Goal: Task Accomplishment & Management: Complete application form

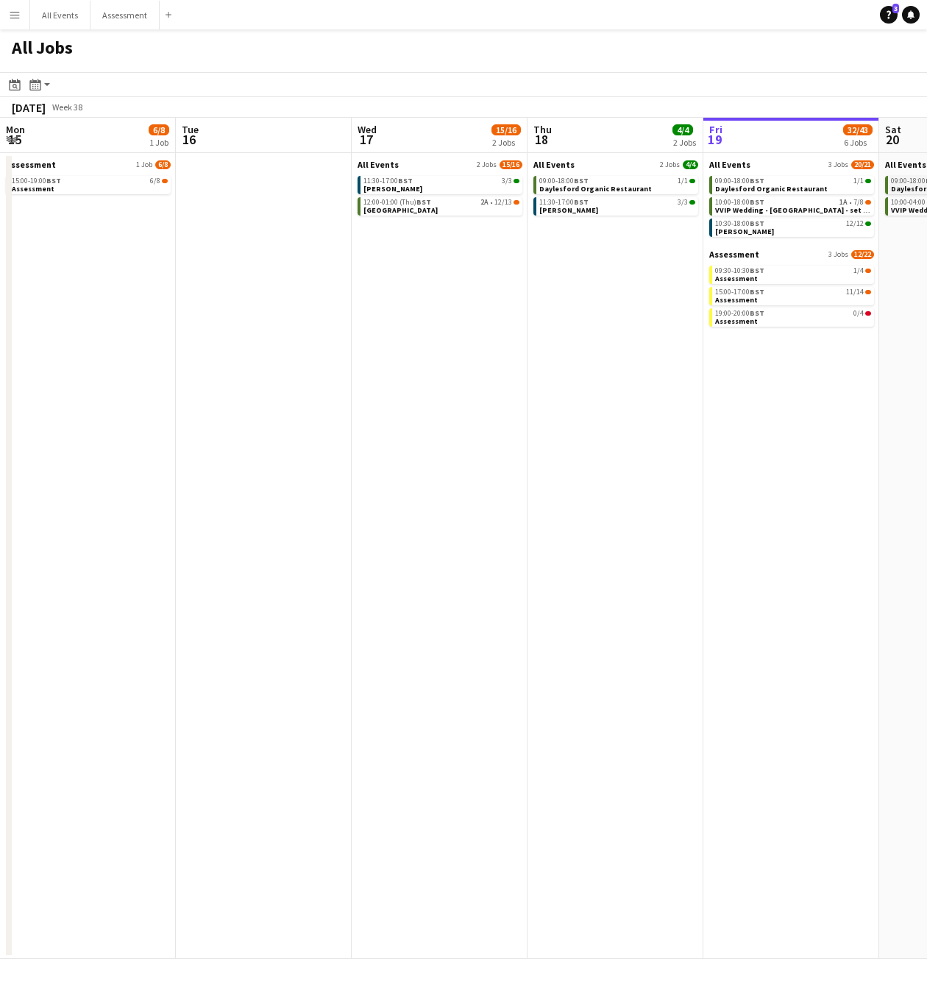
scroll to position [0, 352]
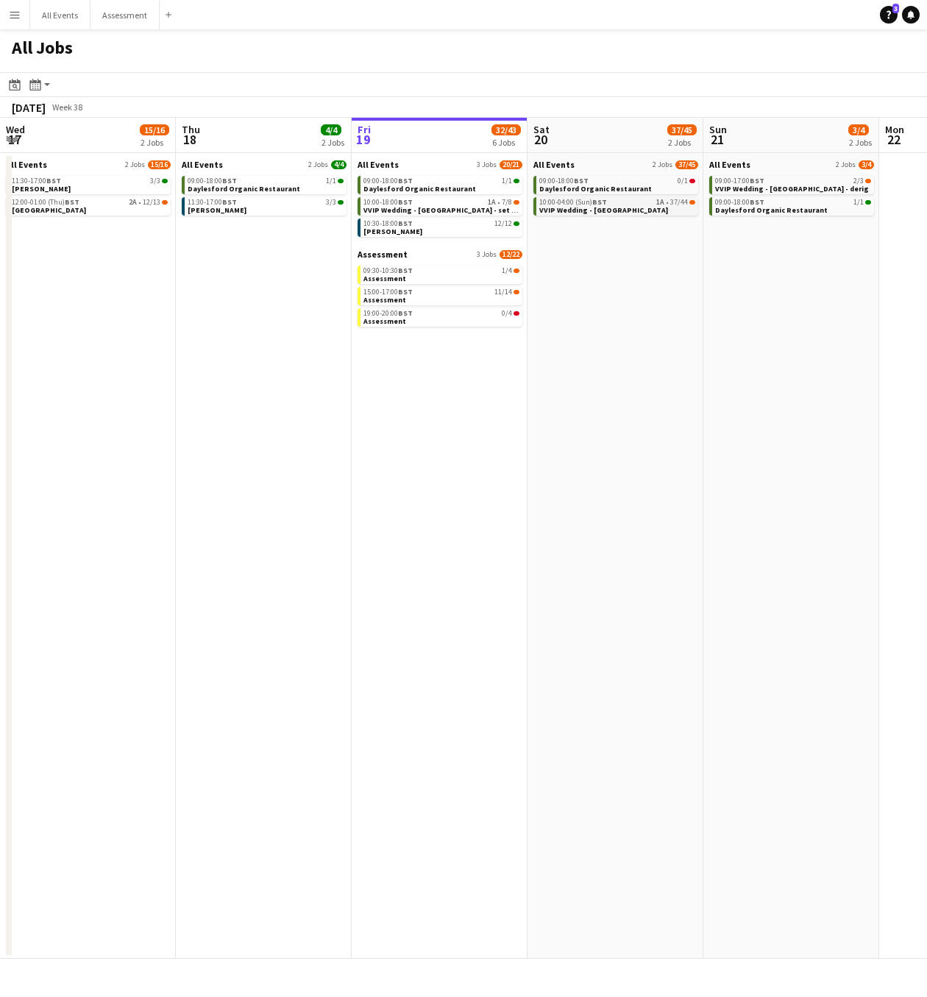
click at [619, 207] on span "VVIP Wedding - [GEOGRAPHIC_DATA]" at bounding box center [603, 210] width 129 height 10
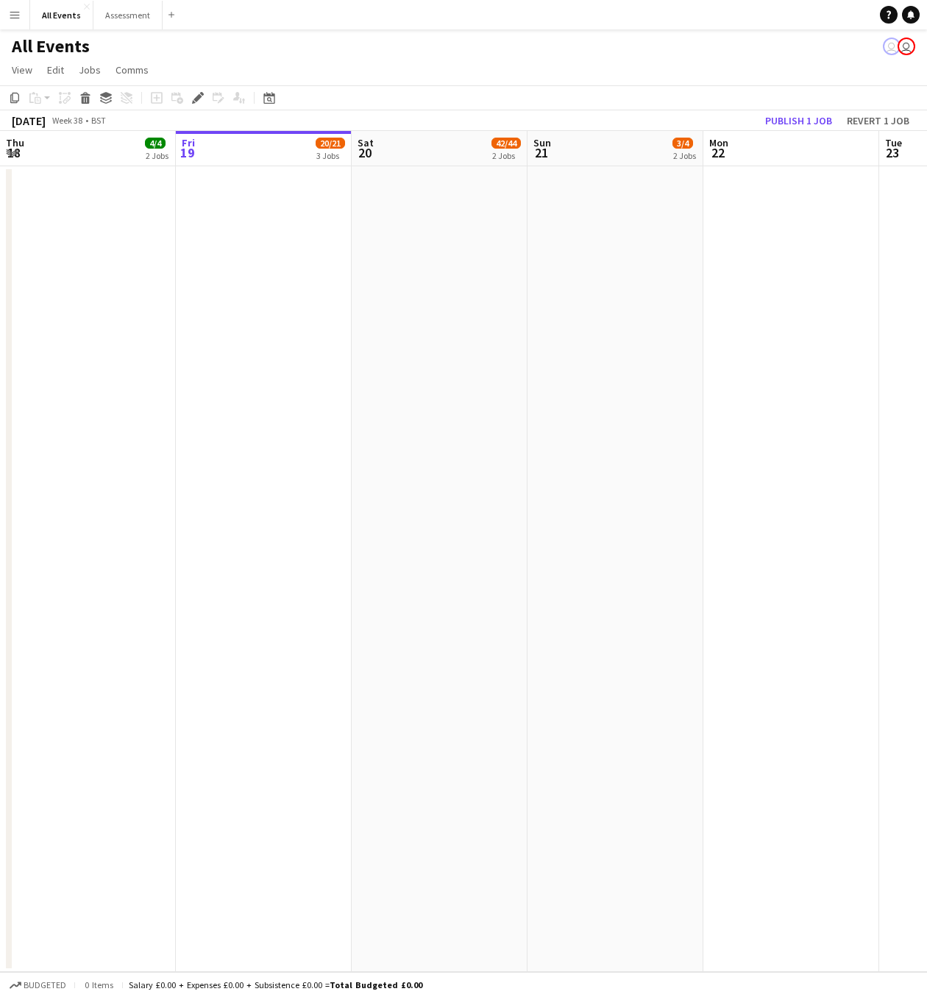
scroll to position [0, 505]
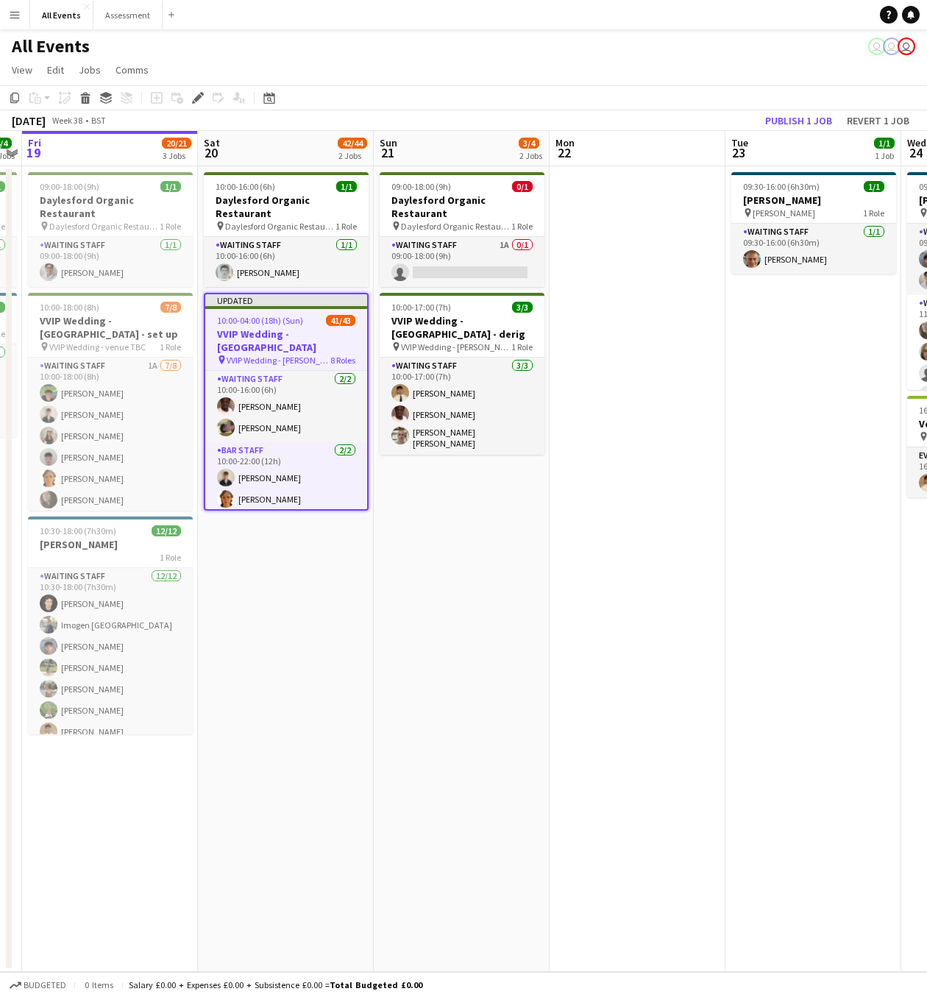
click at [17, 18] on app-icon "Menu" at bounding box center [15, 15] width 12 height 12
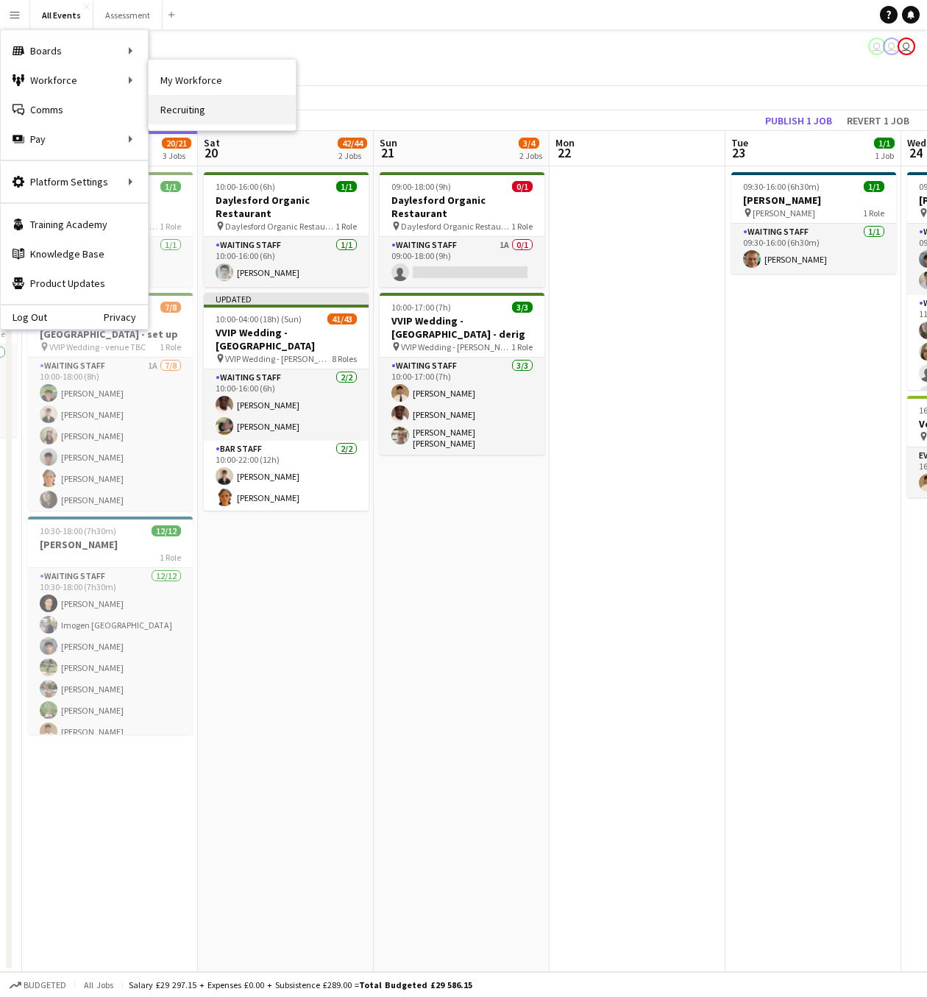
click at [188, 109] on link "Recruiting" at bounding box center [222, 109] width 147 height 29
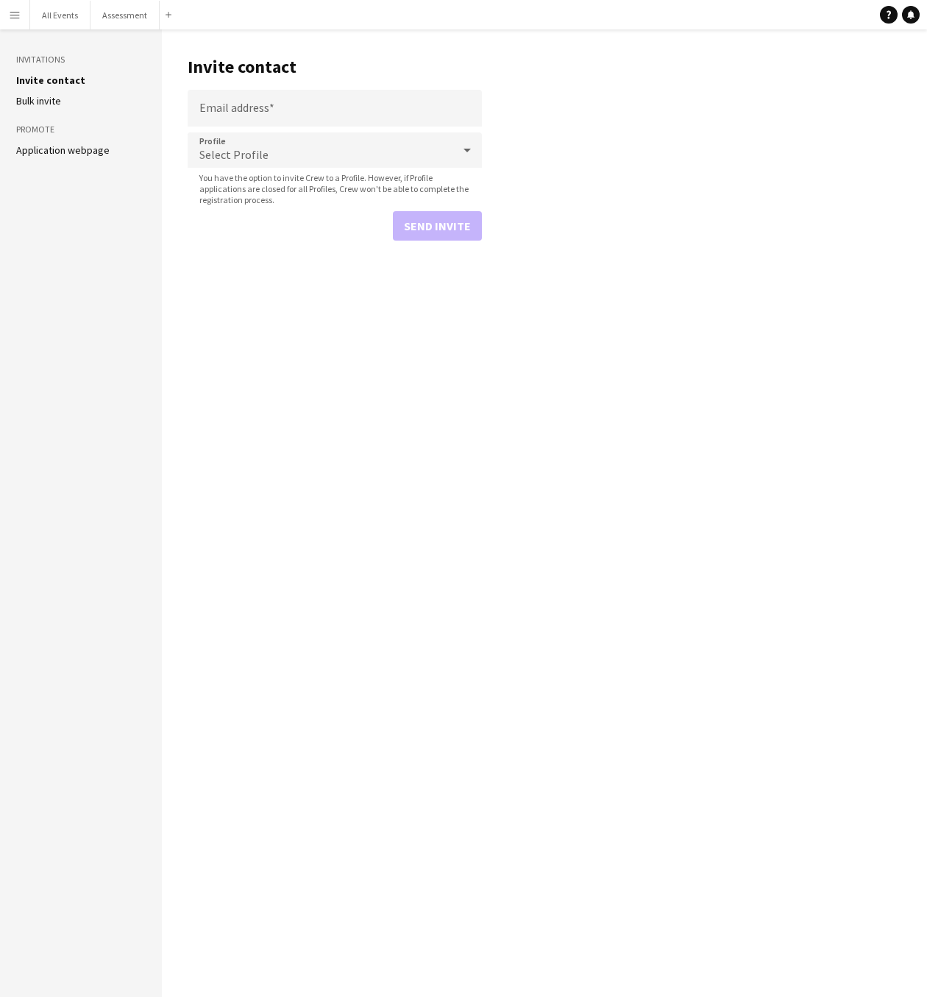
click at [10, 24] on button "Menu" at bounding box center [14, 14] width 29 height 29
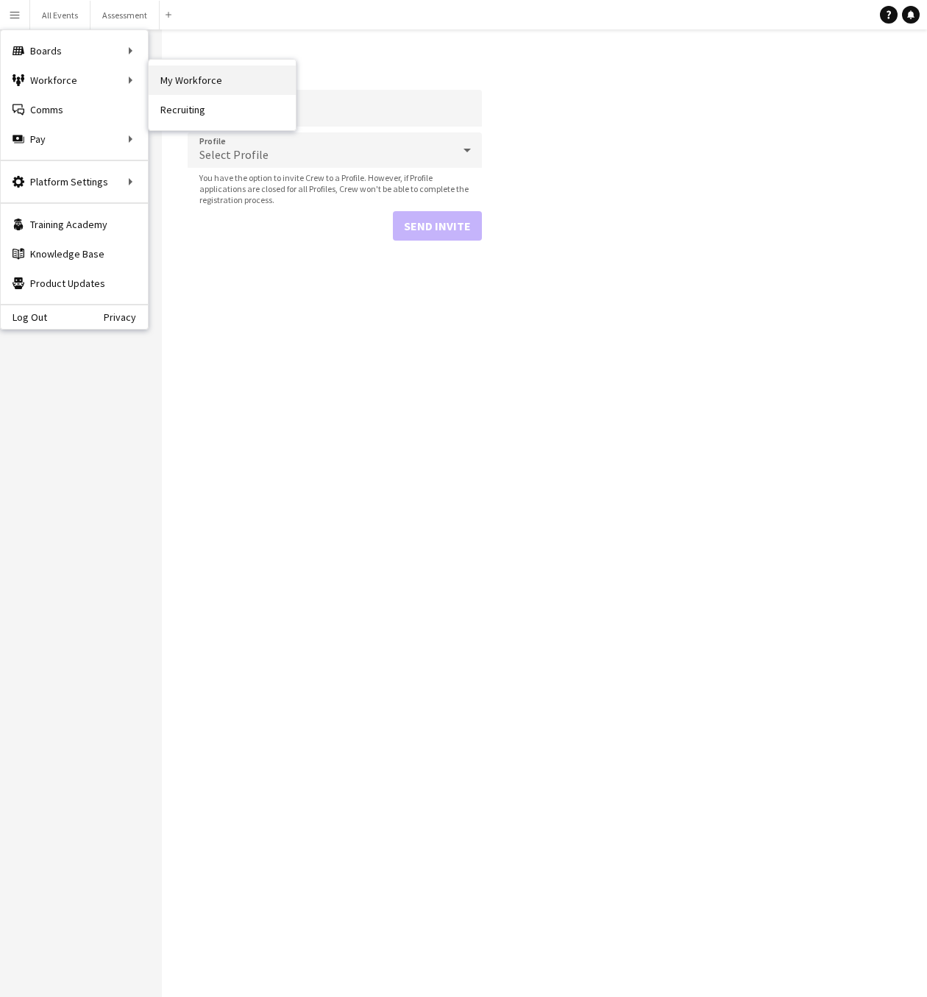
click at [195, 79] on link "My Workforce" at bounding box center [222, 79] width 147 height 29
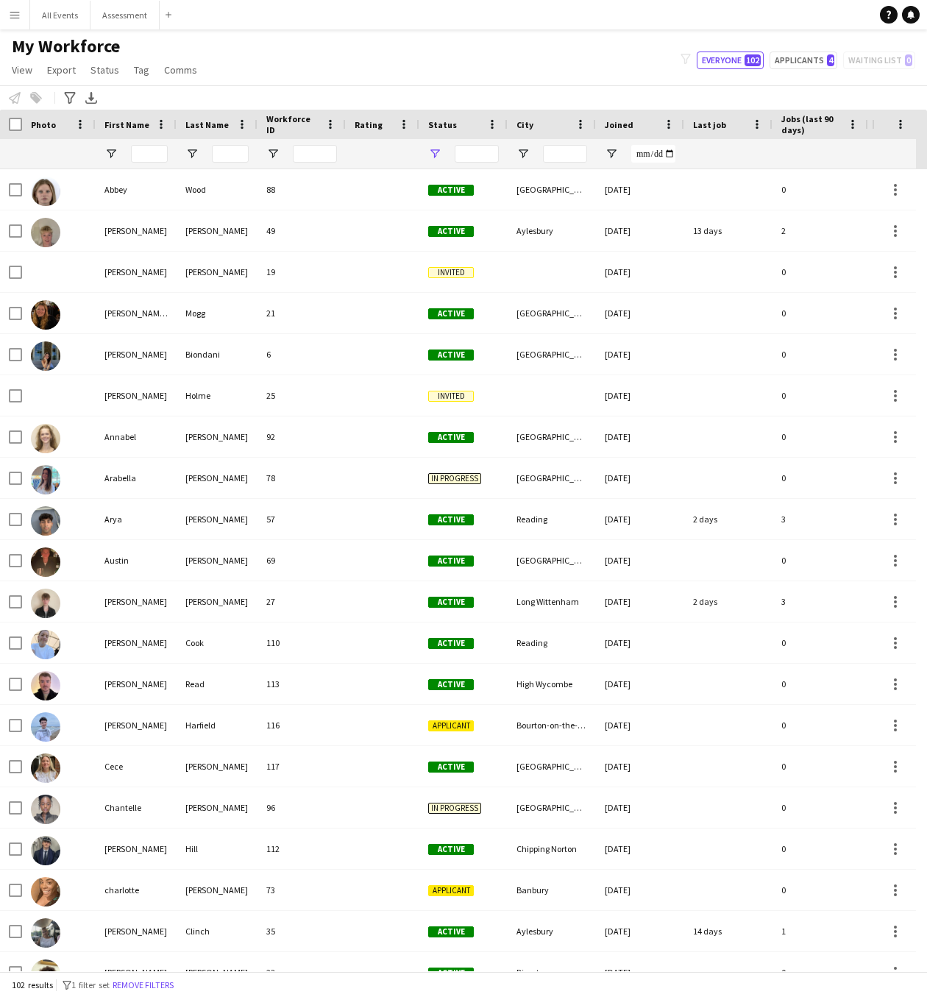
click at [26, 18] on button "Menu" at bounding box center [14, 14] width 29 height 29
type input "**********"
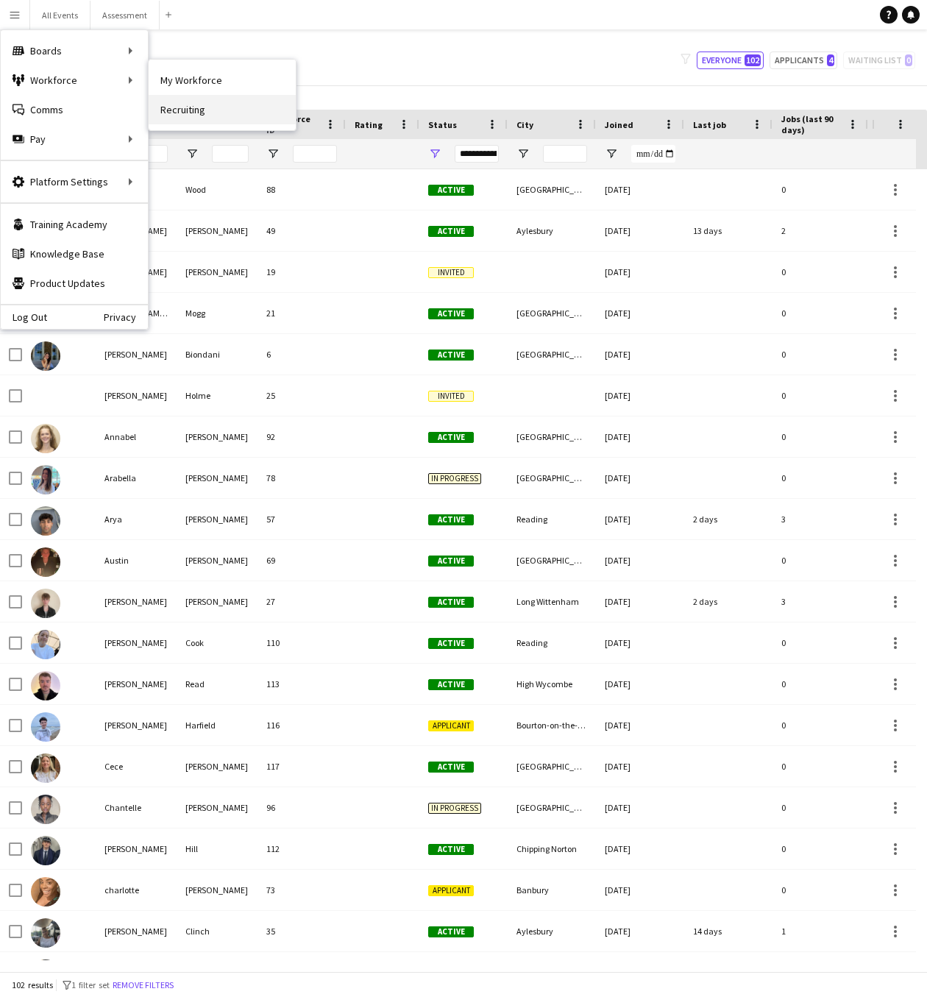
click at [178, 107] on link "Recruiting" at bounding box center [222, 109] width 147 height 29
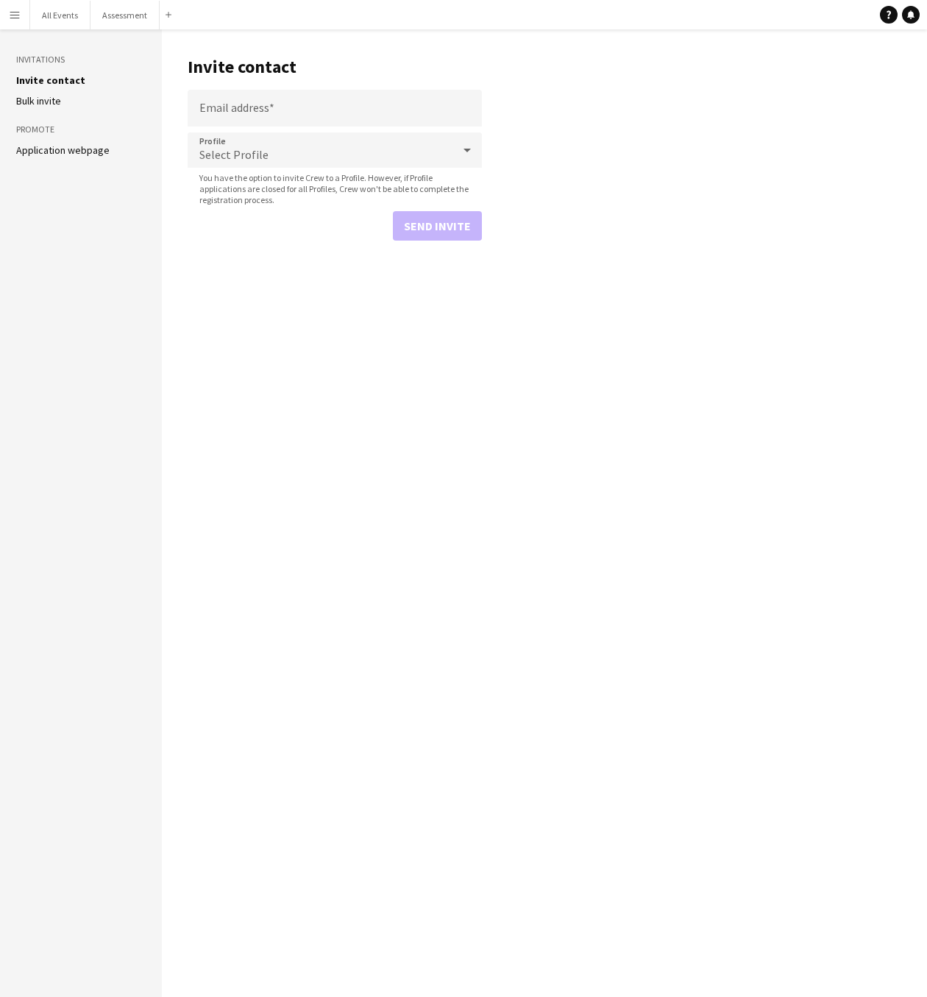
click at [413, 230] on div "Send invite" at bounding box center [335, 225] width 294 height 29
click at [342, 110] on input "Email address" at bounding box center [335, 108] width 294 height 37
click at [318, 357] on main "Invite contact Email address Profile Select Profile You have the option to invi…" at bounding box center [544, 512] width 765 height 967
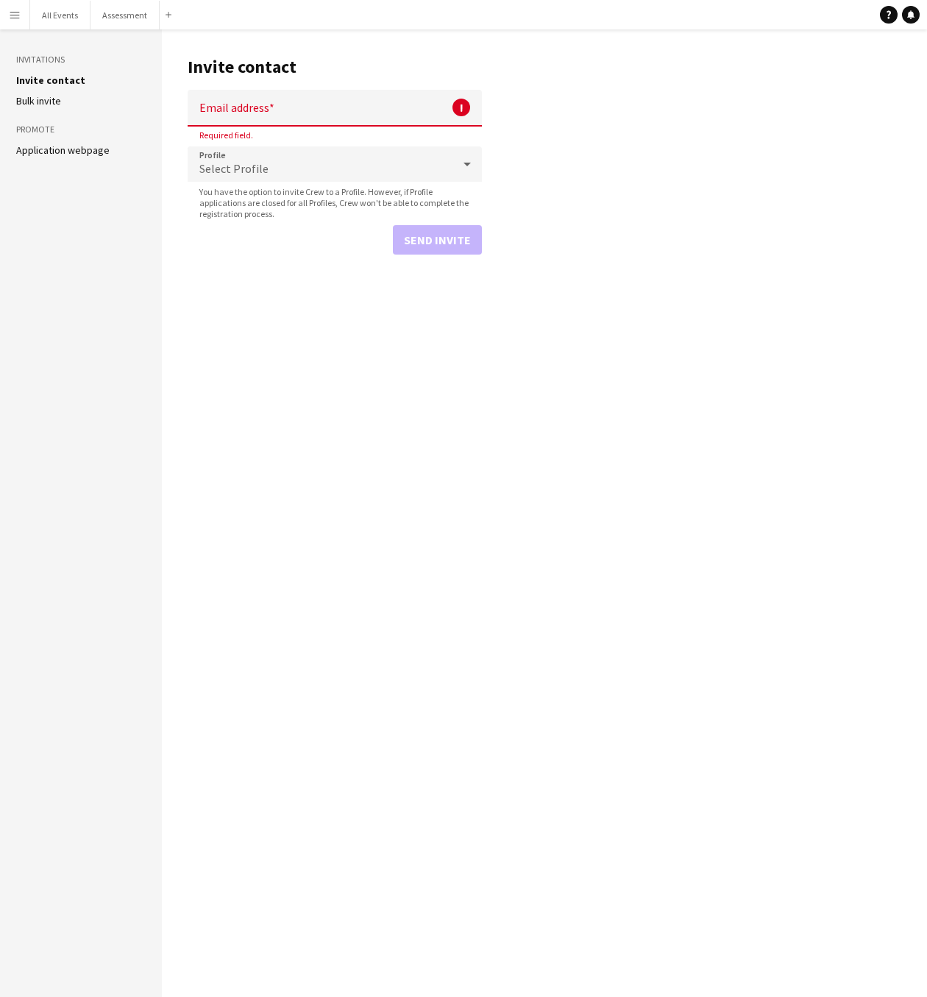
click at [12, 14] on app-icon "Menu" at bounding box center [15, 15] width 12 height 12
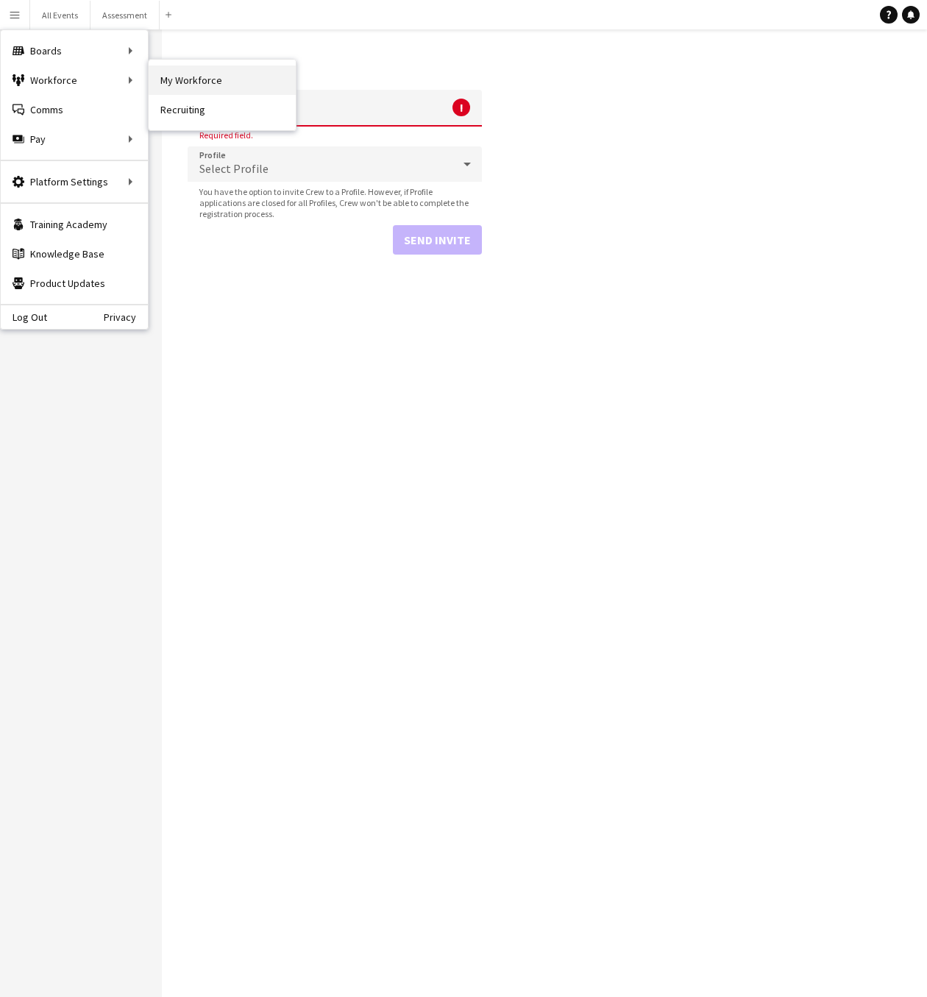
click at [181, 82] on link "My Workforce" at bounding box center [222, 79] width 147 height 29
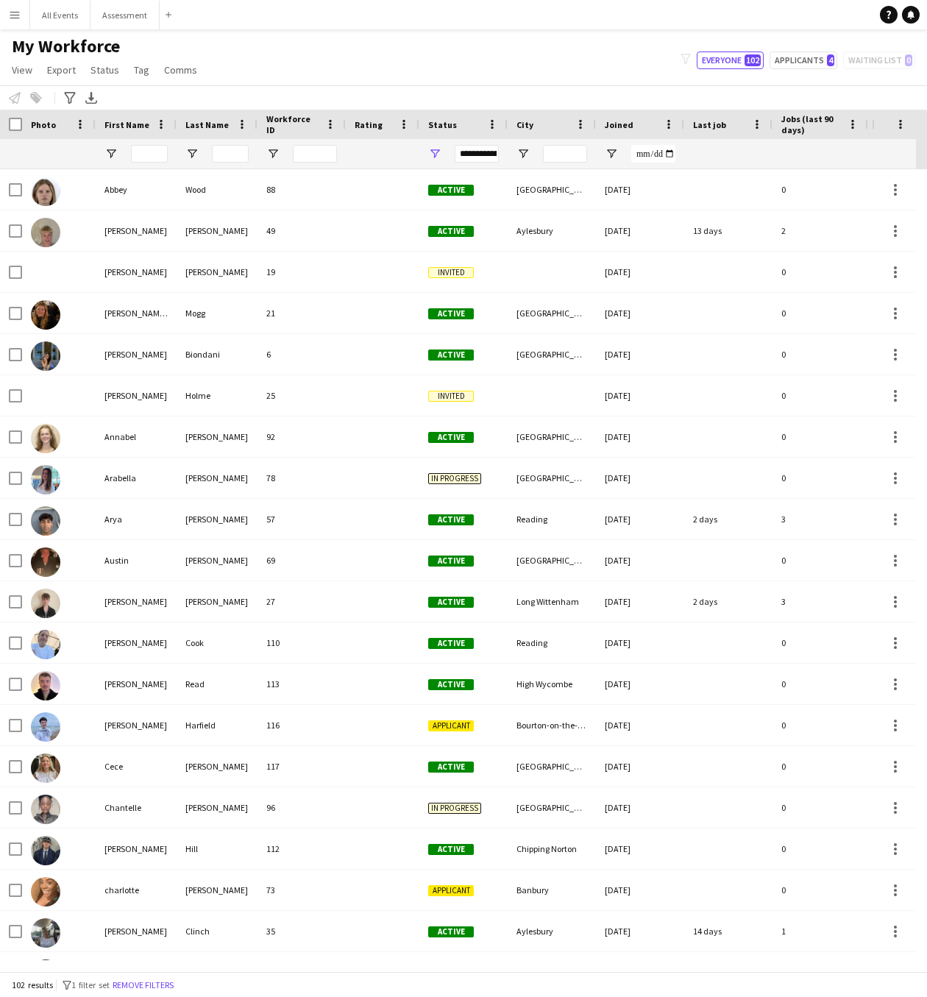
click at [15, 19] on app-icon "Menu" at bounding box center [15, 15] width 12 height 12
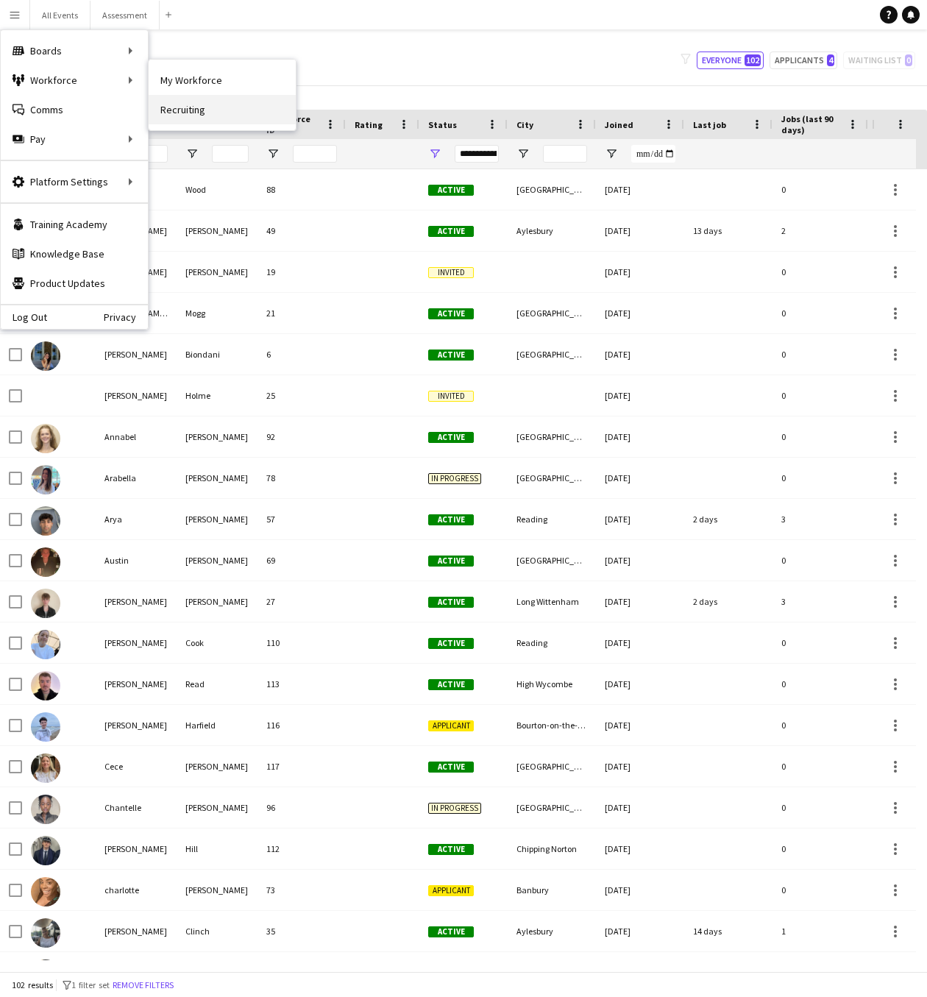
click at [176, 108] on link "Recruiting" at bounding box center [222, 109] width 147 height 29
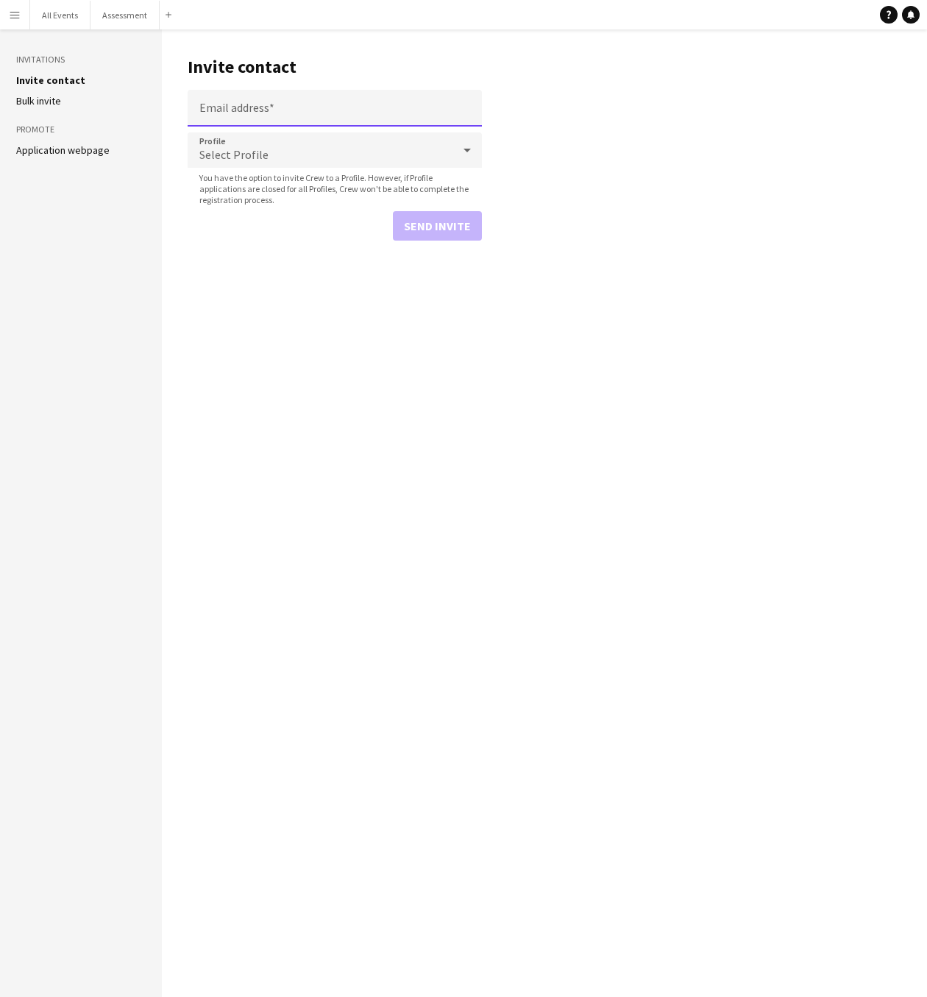
click at [267, 109] on input "Email address" at bounding box center [335, 108] width 294 height 37
paste input "**********"
type input "**********"
click at [311, 150] on div "Select Profile" at bounding box center [320, 149] width 265 height 35
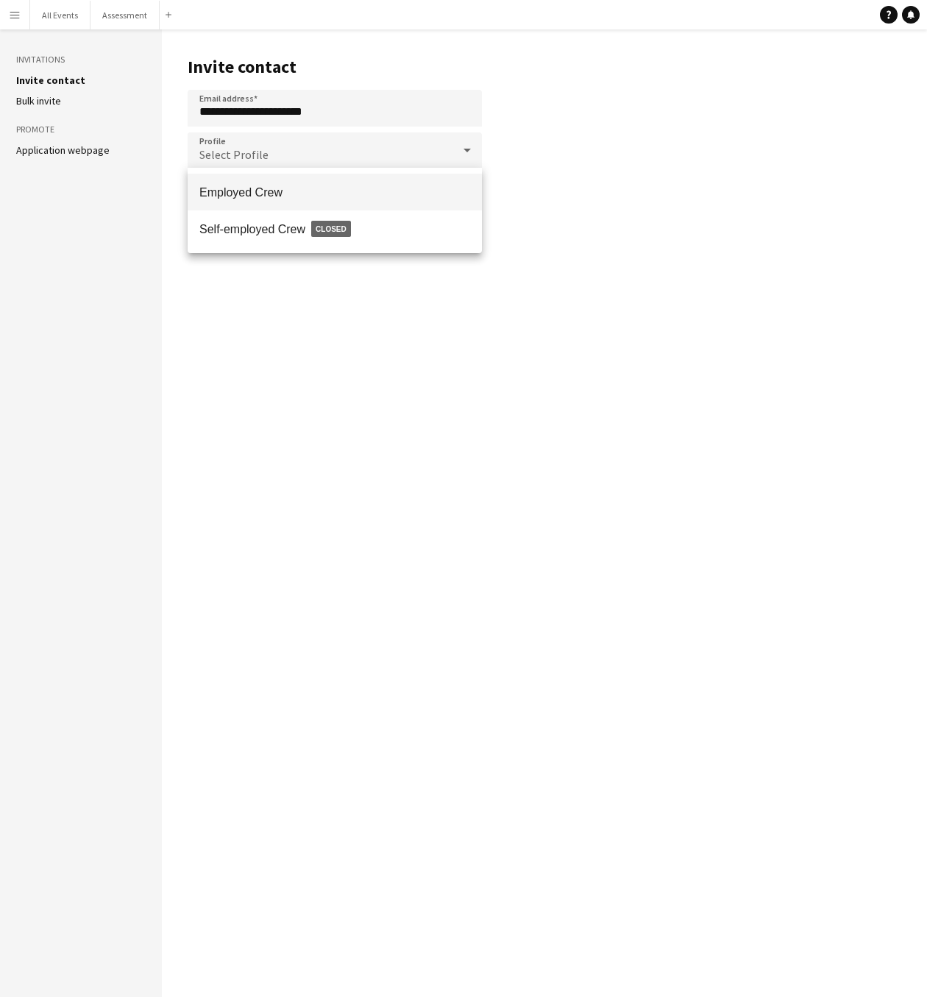
click at [37, 148] on div at bounding box center [463, 498] width 927 height 997
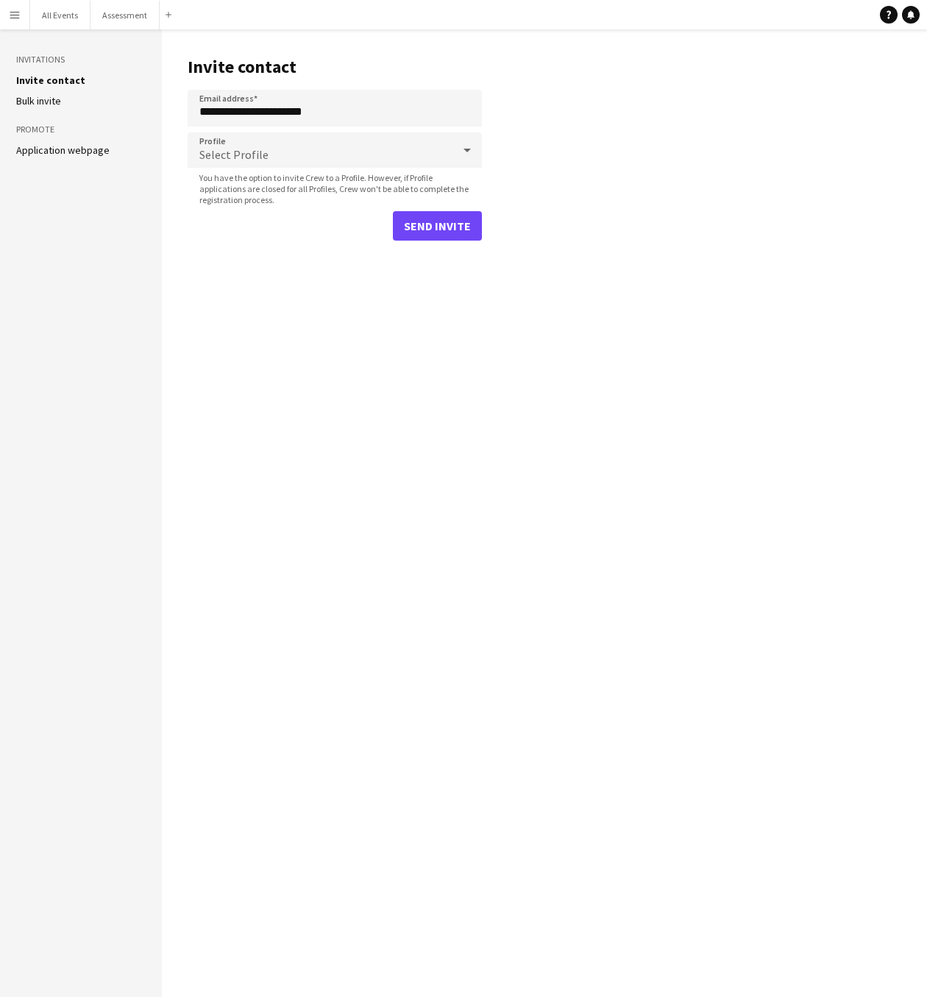
click at [80, 149] on link "Application webpage" at bounding box center [62, 149] width 93 height 13
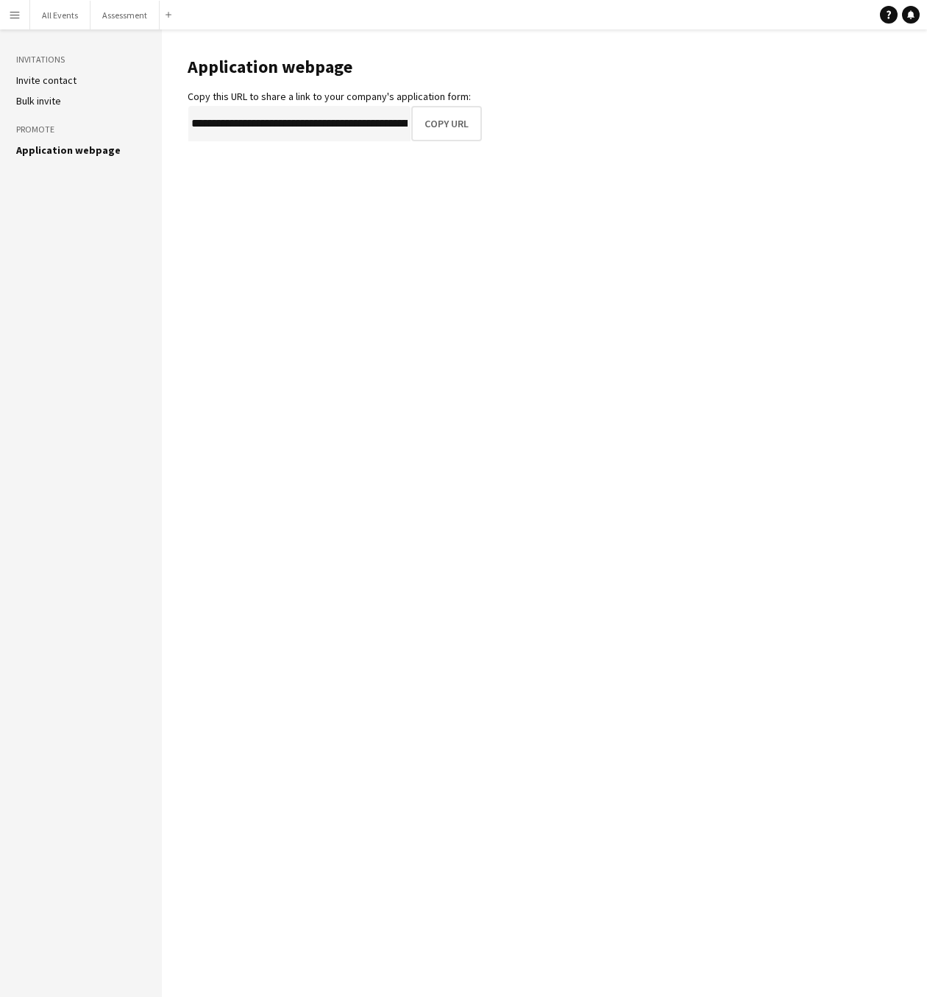
click at [423, 171] on main "**********" at bounding box center [544, 512] width 765 height 967
click at [438, 127] on button "Copy URL" at bounding box center [447, 123] width 69 height 35
click at [446, 125] on button "Copy URL" at bounding box center [447, 123] width 69 height 35
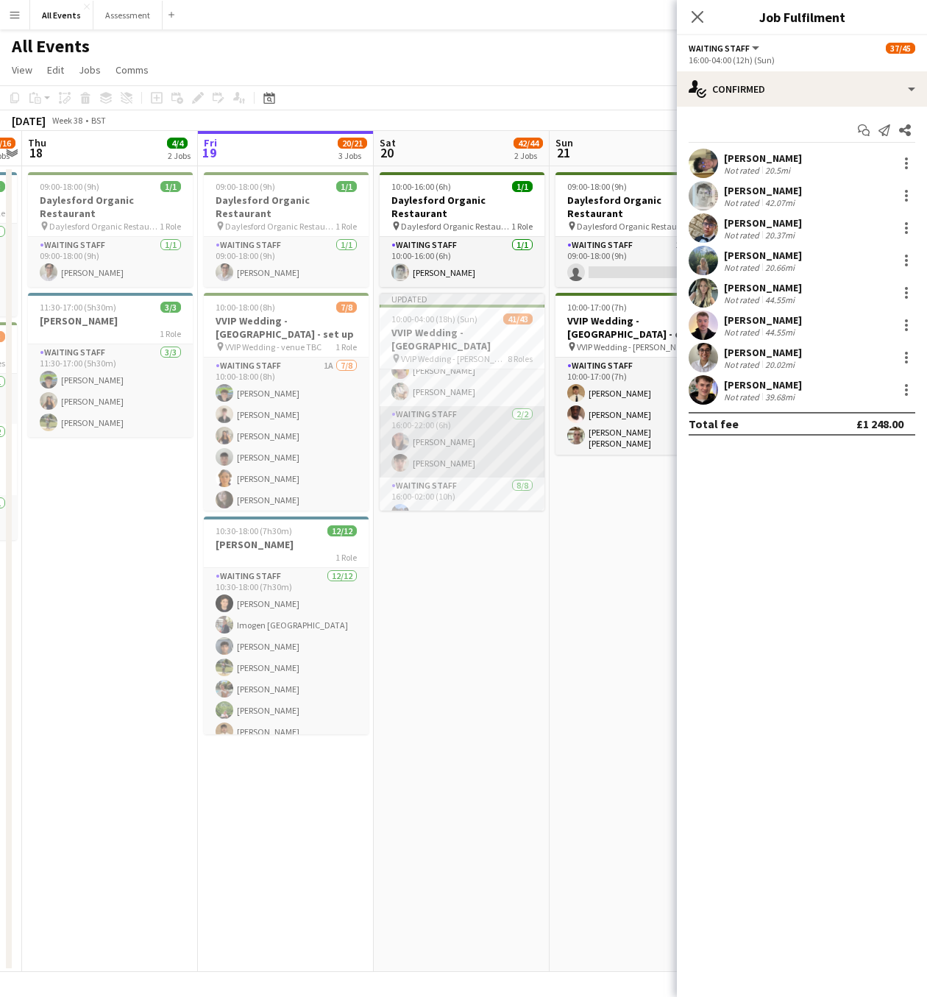
scroll to position [997, 0]
click at [508, 560] on app-date-cell "10:00-16:00 (6h) 1/1 Daylesford Organic Restaurant pin Daylesford Organic Resta…" at bounding box center [462, 569] width 176 height 806
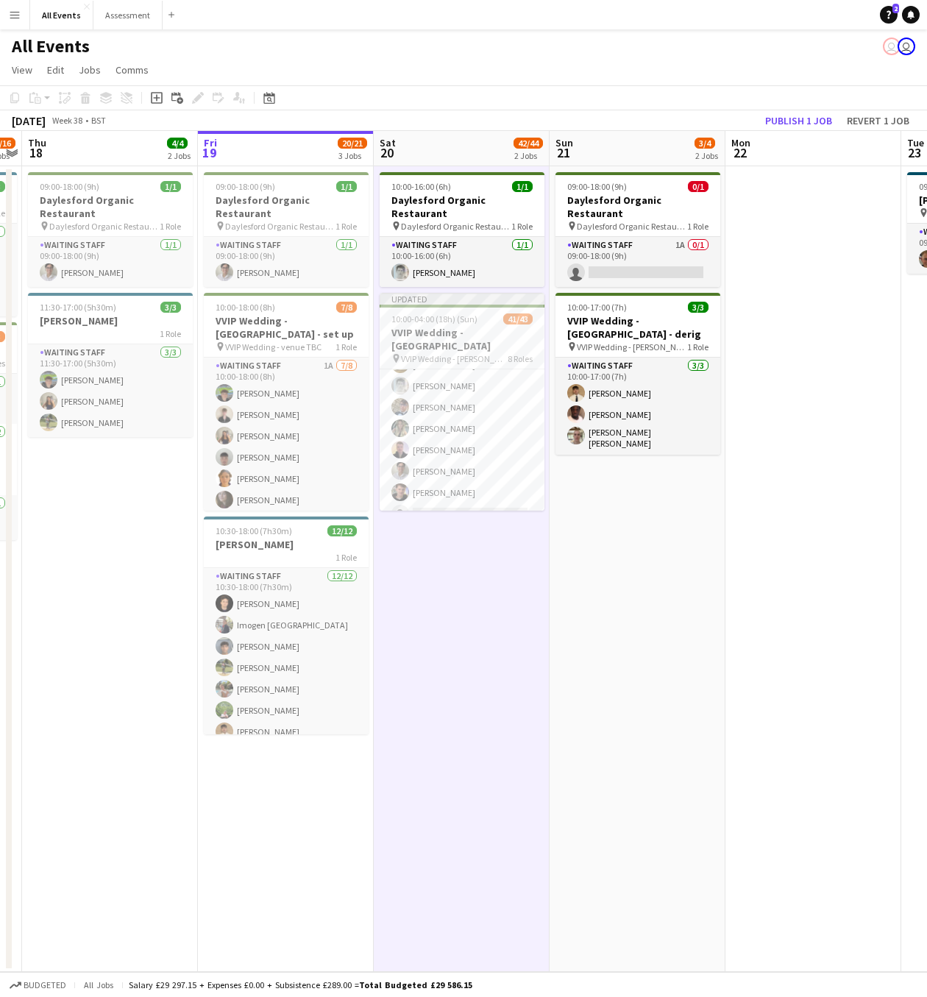
click at [626, 536] on app-date-cell "09:00-18:00 (9h) 0/1 Daylesford Organic Restaurant pin Daylesford Organic Resta…" at bounding box center [638, 569] width 176 height 806
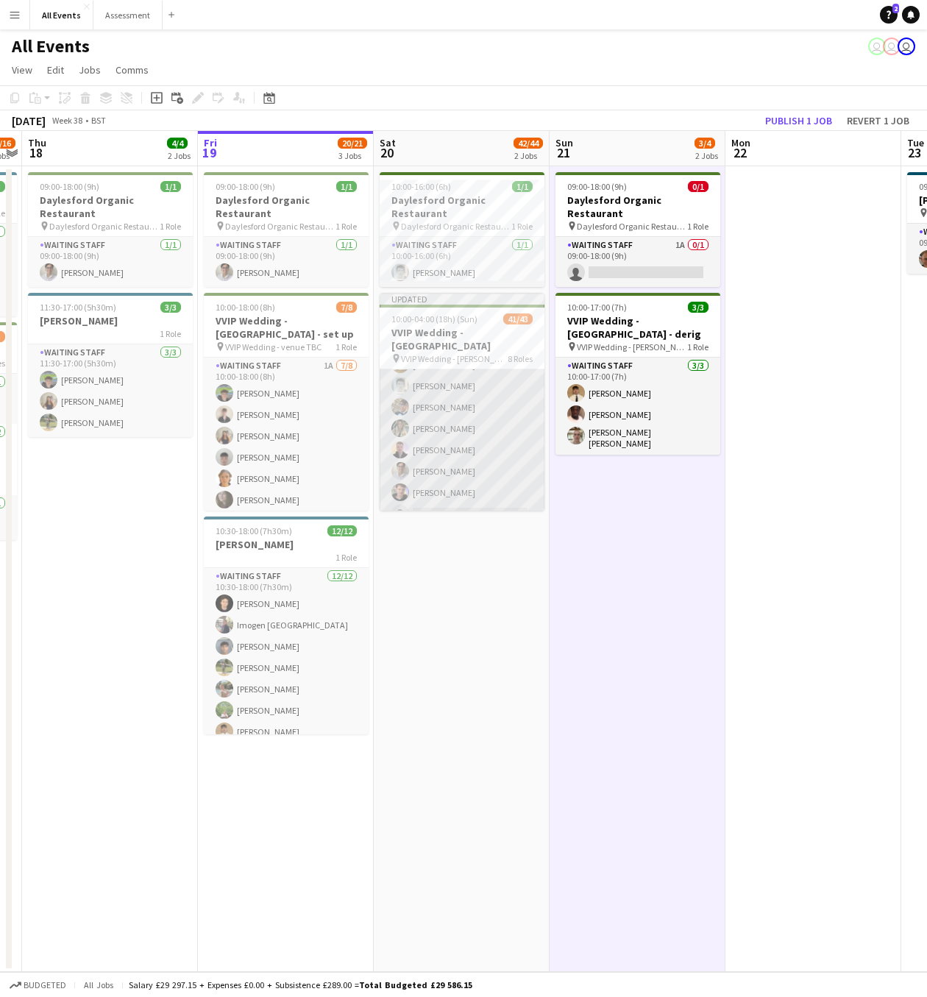
click at [466, 432] on app-card-role "Waiting Staff [DATE] 16:00-04:00 (12h) [PERSON_NAME] [PERSON_NAME] [PERSON_NAME…" at bounding box center [462, 428] width 165 height 199
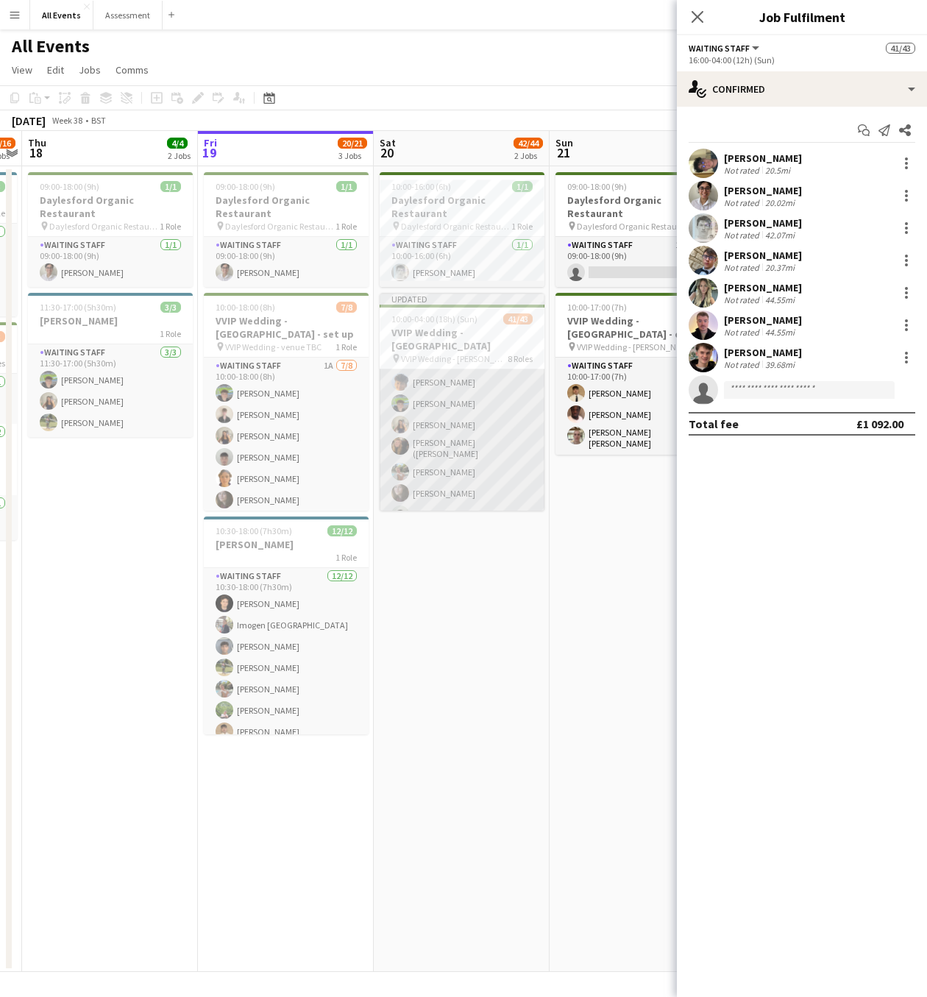
scroll to position [0, 0]
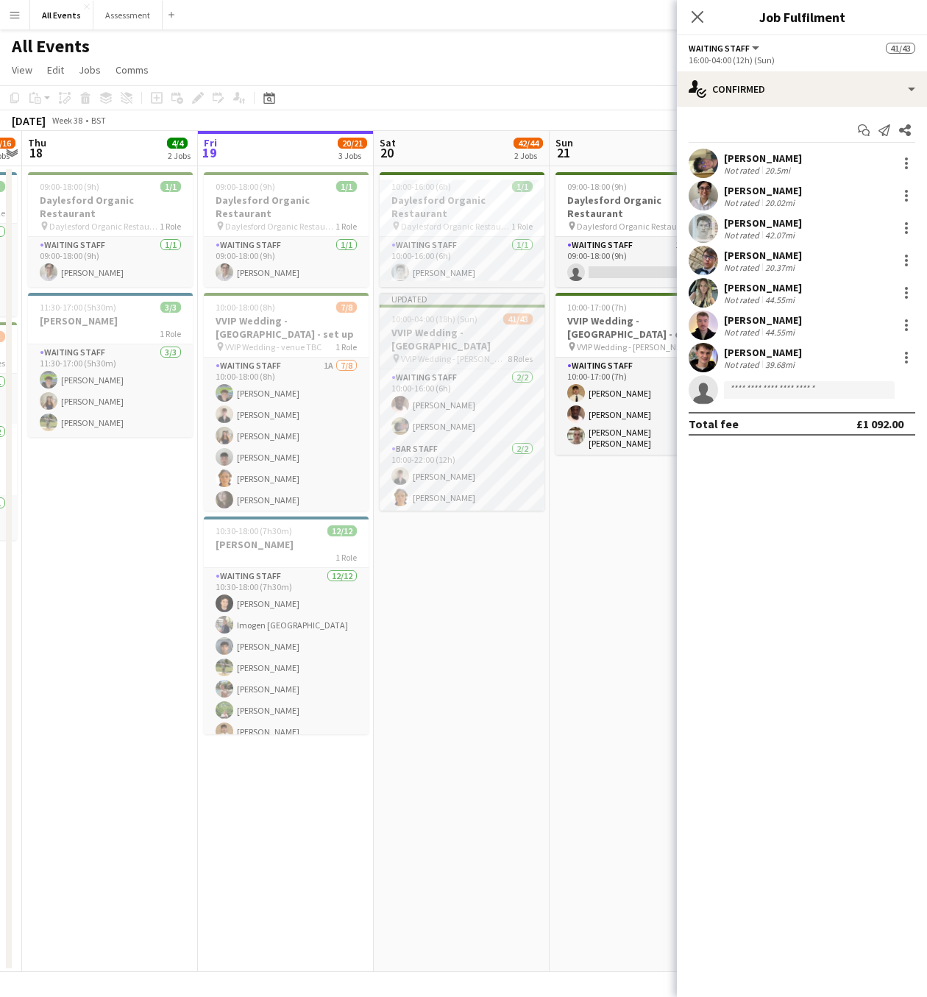
click at [451, 326] on h3 "VVIP Wedding - [GEOGRAPHIC_DATA]" at bounding box center [462, 339] width 165 height 26
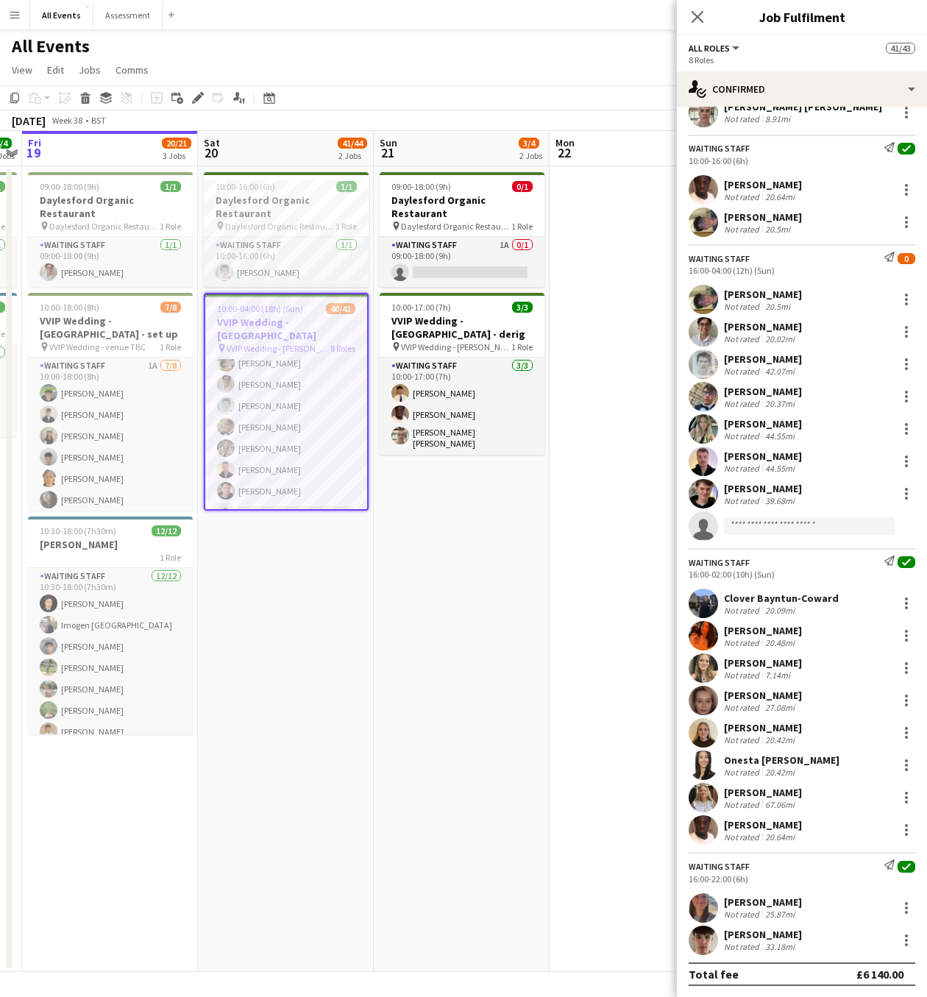
scroll to position [0, 682]
drag, startPoint x: 583, startPoint y: 572, endPoint x: 407, endPoint y: 599, distance: 178.6
click at [407, 599] on app-calendar-viewport "Mon 15 Tue 16 Wed 17 15/16 2 Jobs Thu 18 4/4 2 Jobs Fri 19 20/21 3 Jobs Sat 20 …" at bounding box center [463, 551] width 927 height 841
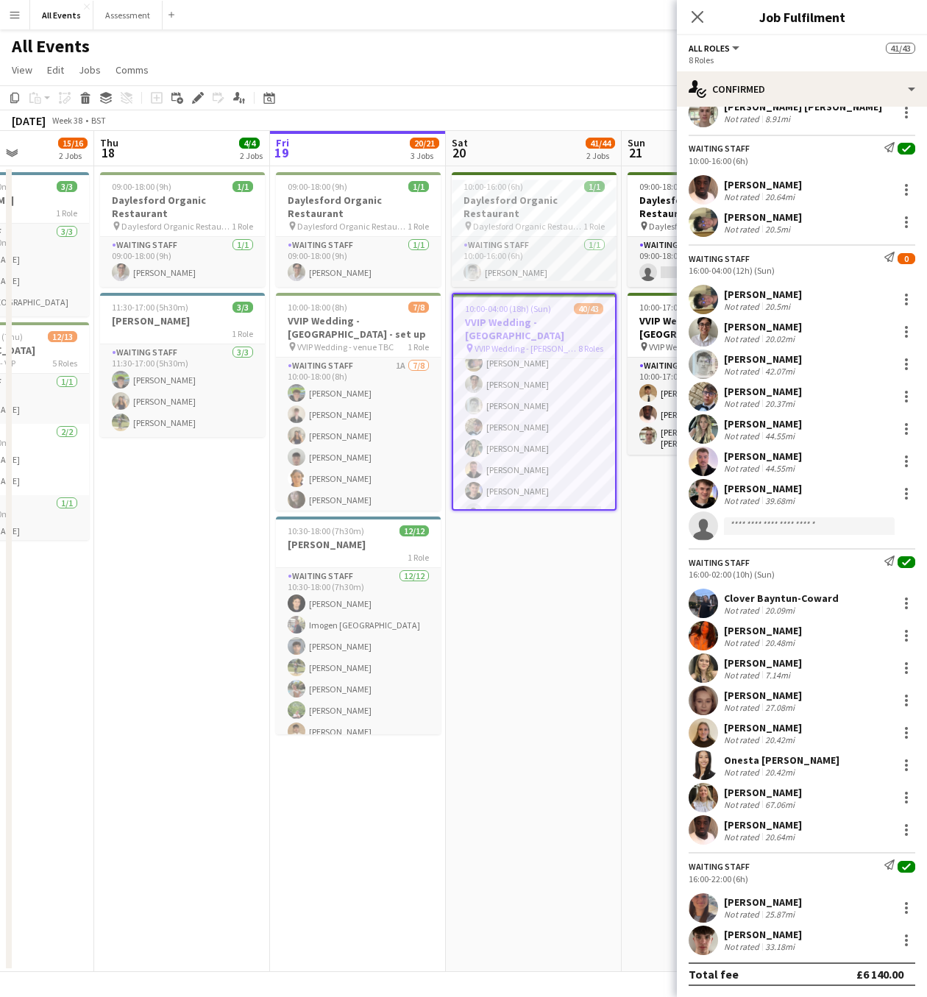
scroll to position [0, 392]
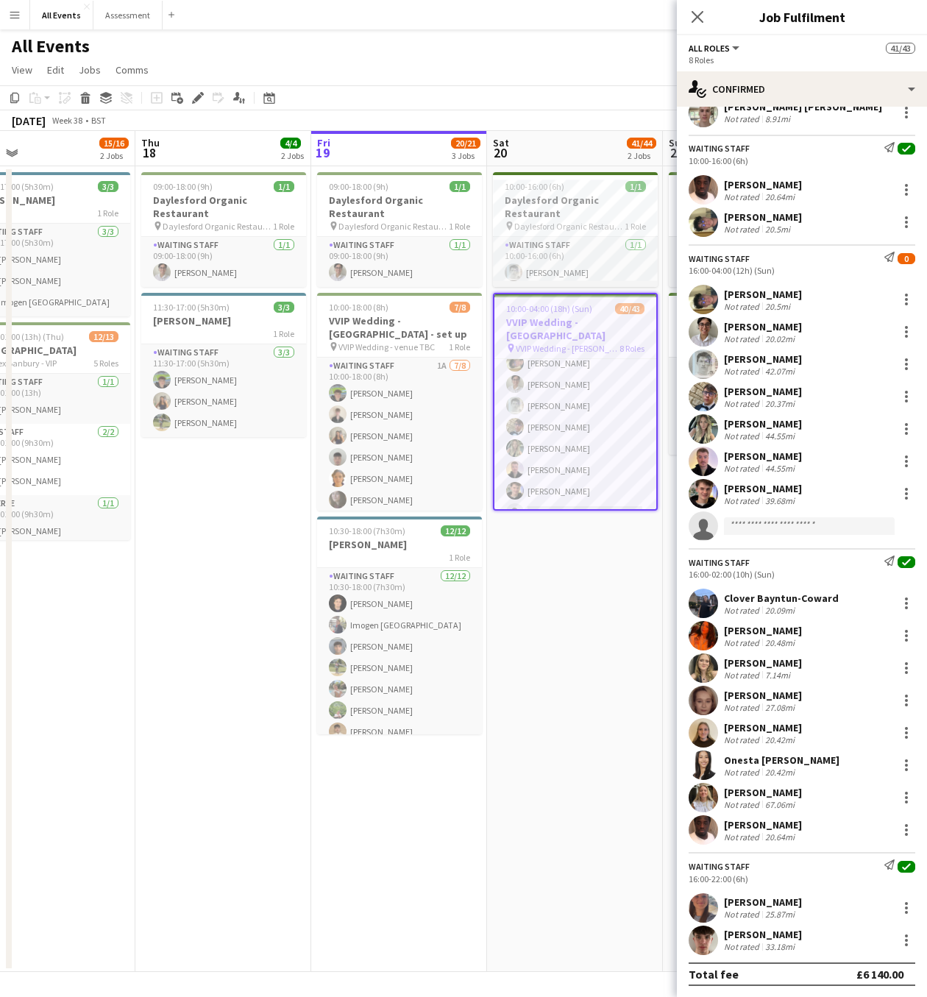
drag, startPoint x: 313, startPoint y: 570, endPoint x: 603, endPoint y: 587, distance: 290.4
click at [603, 587] on app-calendar-viewport "Mon 15 Tue 16 Wed 17 15/16 2 Jobs Thu 18 4/4 2 Jobs Fri 19 20/21 3 Jobs Sat 20 …" at bounding box center [463, 551] width 927 height 841
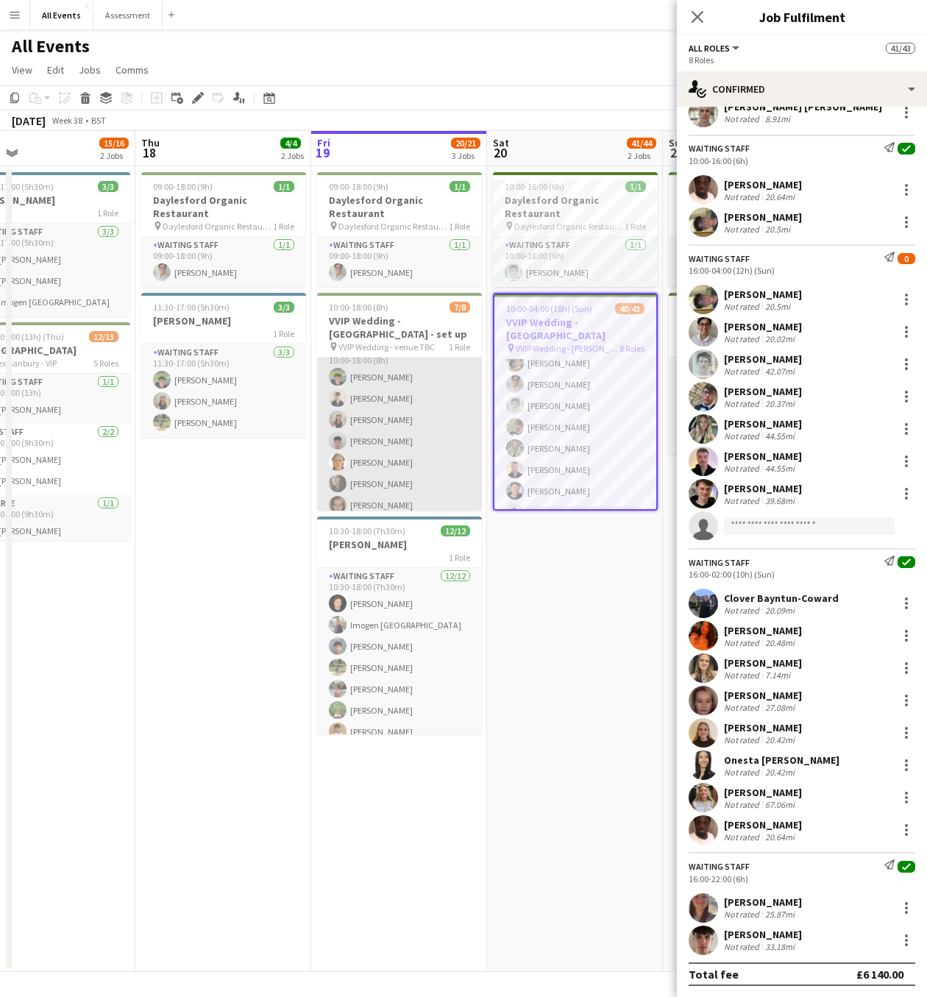
scroll to position [0, 0]
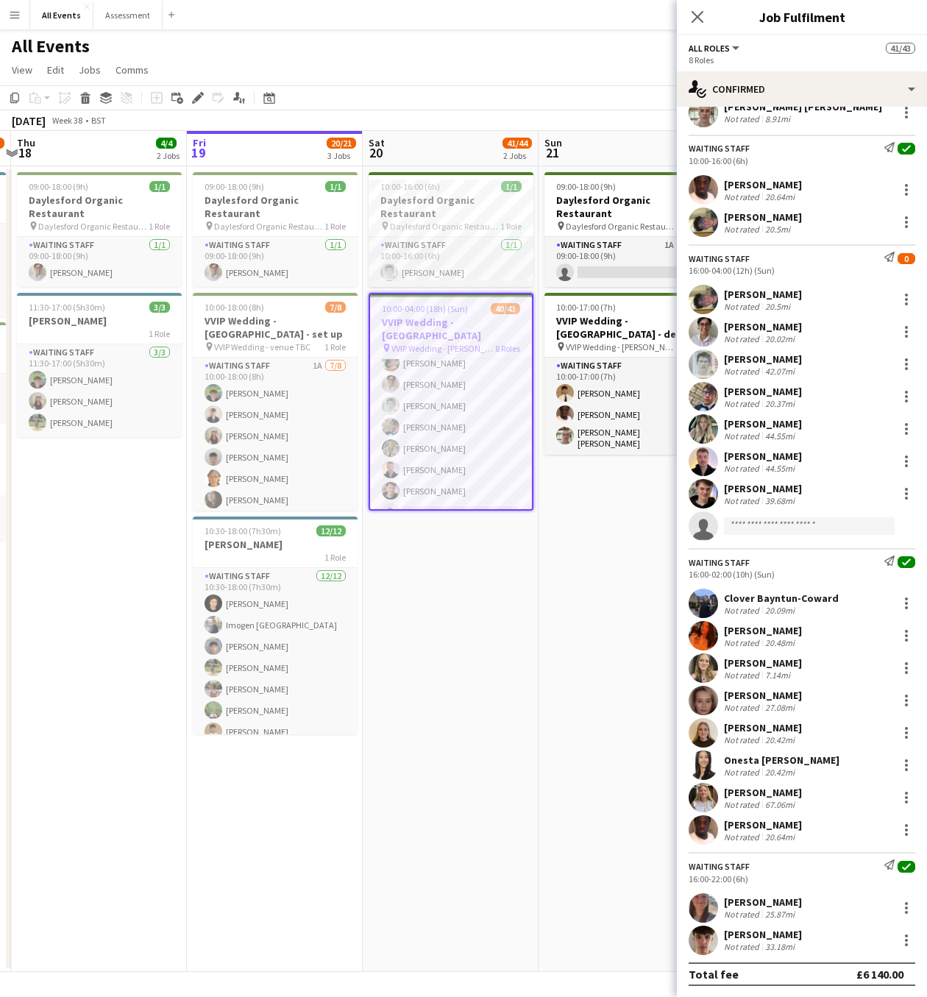
drag, startPoint x: 605, startPoint y: 577, endPoint x: 480, endPoint y: 587, distance: 125.5
click at [480, 587] on app-calendar-viewport "Mon 15 Tue 16 Wed 17 15/16 2 Jobs Thu 18 4/4 2 Jobs Fri 19 20/21 3 Jobs Sat 20 …" at bounding box center [463, 551] width 927 height 841
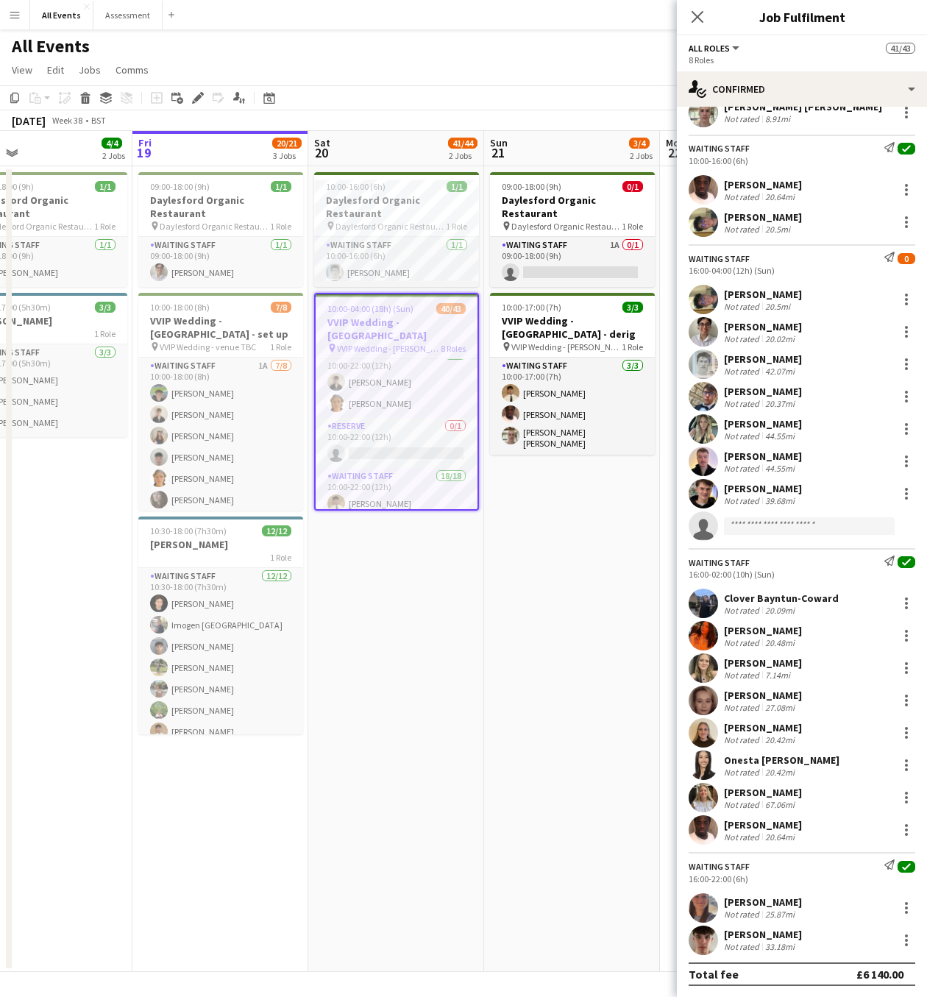
scroll to position [0, 570]
drag, startPoint x: 547, startPoint y: 527, endPoint x: 494, endPoint y: 579, distance: 73.9
click at [494, 579] on app-calendar-viewport "Mon 15 Tue 16 Wed 17 15/16 2 Jobs Thu 18 4/4 2 Jobs Fri 19 20/21 3 Jobs Sat 20 …" at bounding box center [463, 551] width 927 height 841
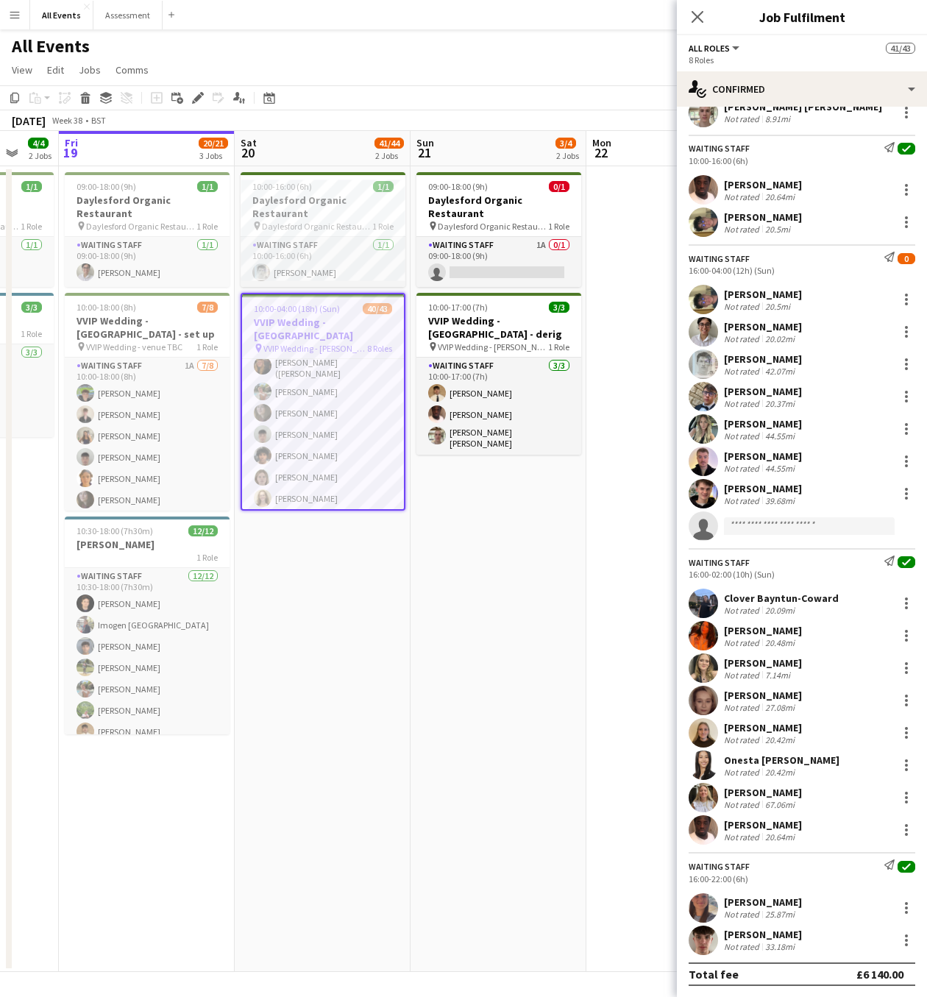
scroll to position [0, 645]
drag, startPoint x: 567, startPoint y: 561, endPoint x: 492, endPoint y: 587, distance: 79.6
click at [492, 587] on app-calendar-viewport "Mon 15 Tue 16 Wed 17 15/16 2 Jobs Thu 18 4/4 2 Jobs Fri 19 20/21 3 Jobs Sat 20 …" at bounding box center [463, 551] width 927 height 841
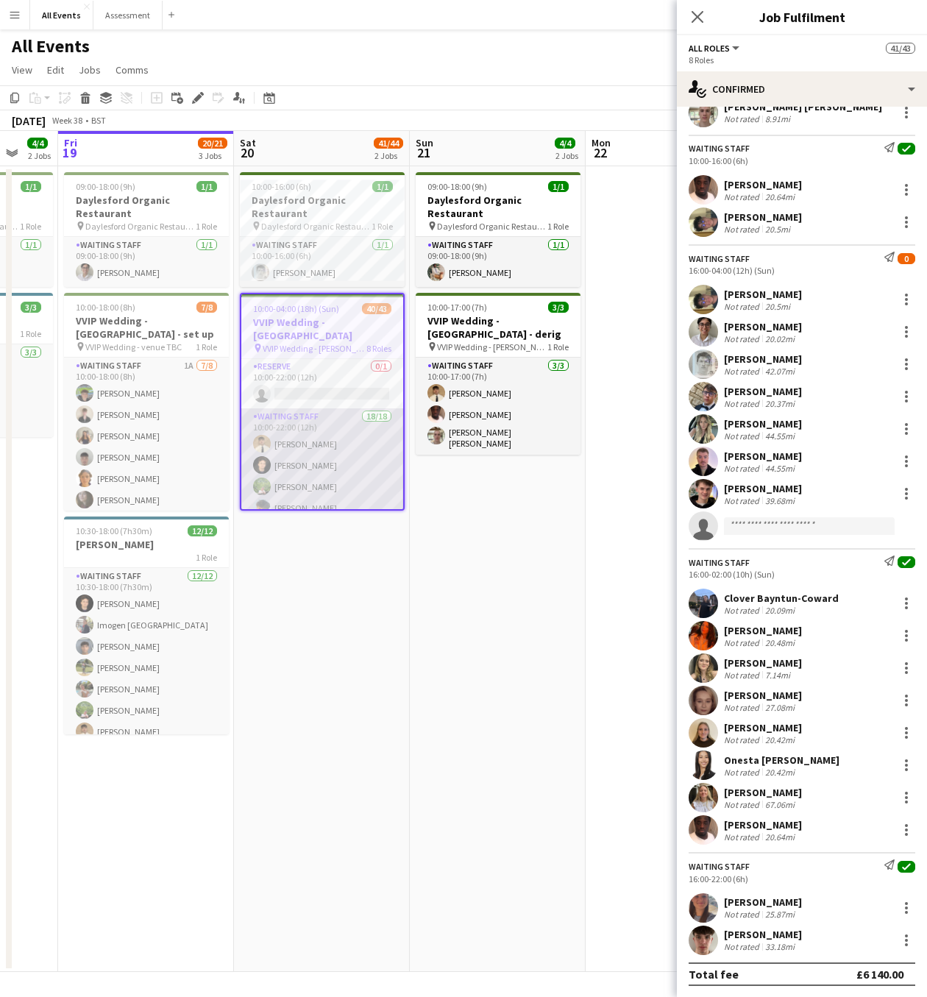
scroll to position [139, 0]
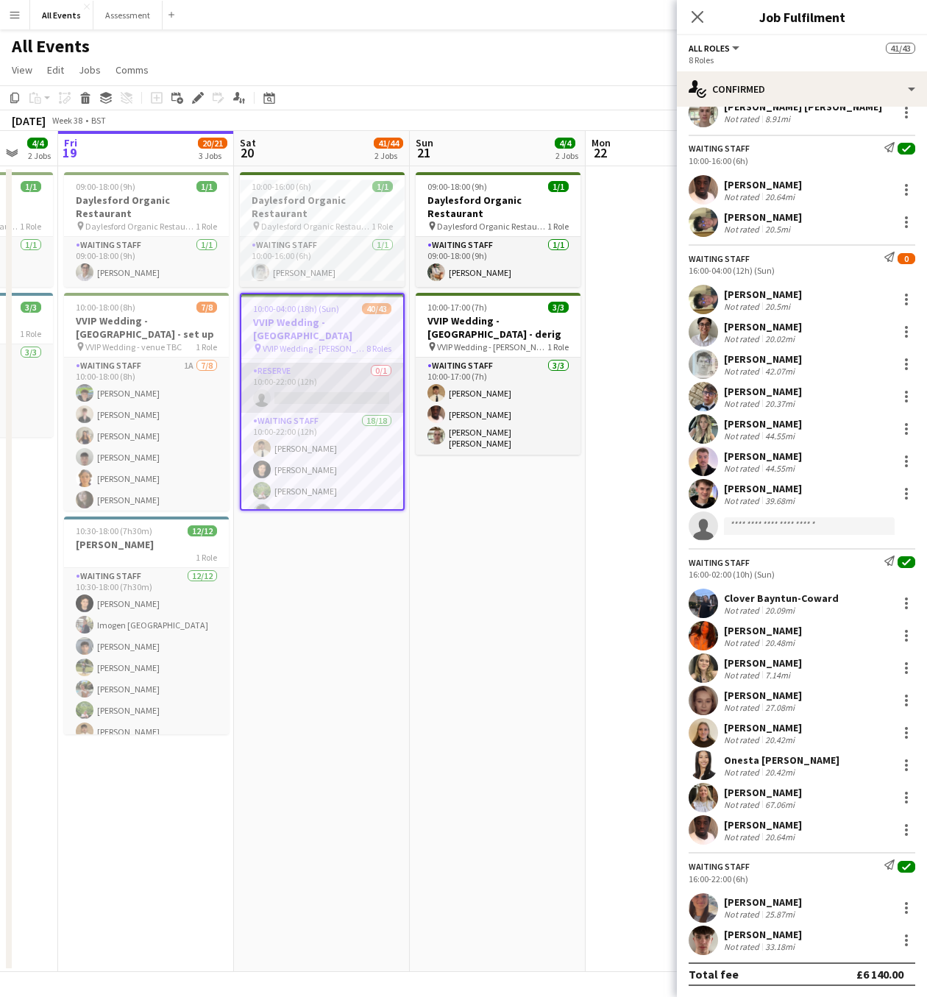
click at [308, 367] on app-card-role "Reserve 0/1 10:00-22:00 (12h) single-neutral-actions" at bounding box center [322, 388] width 162 height 50
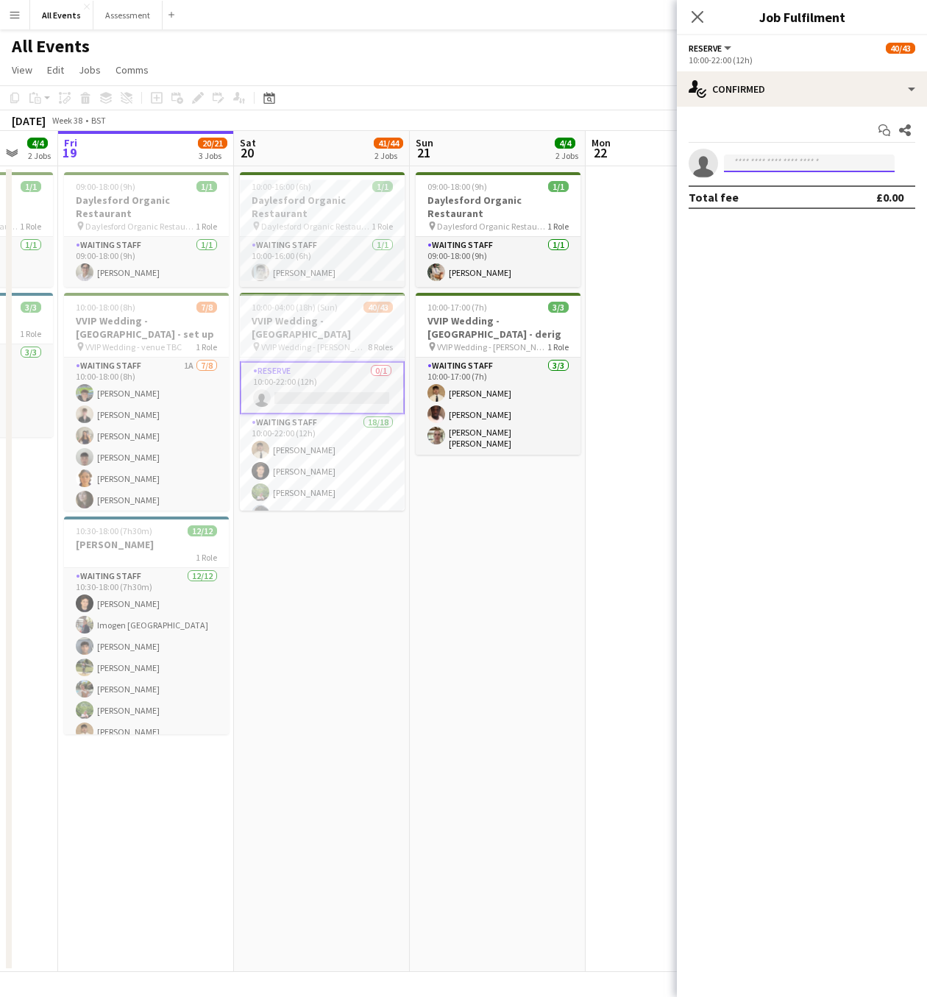
click at [784, 165] on input at bounding box center [809, 163] width 171 height 18
type input "*"
type input "*****"
